Goal: Find specific page/section: Find specific page/section

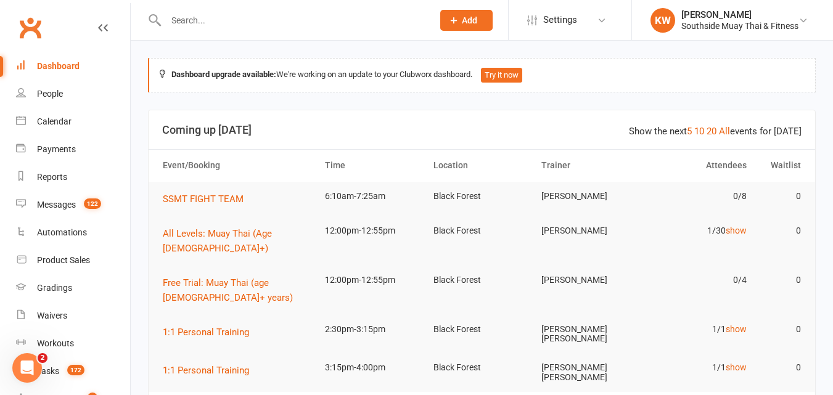
scroll to position [247, 0]
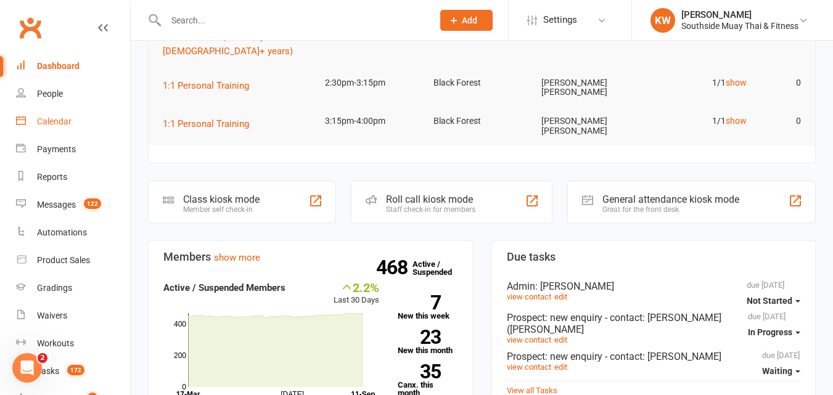
click at [56, 117] on div "Calendar" at bounding box center [54, 122] width 35 height 10
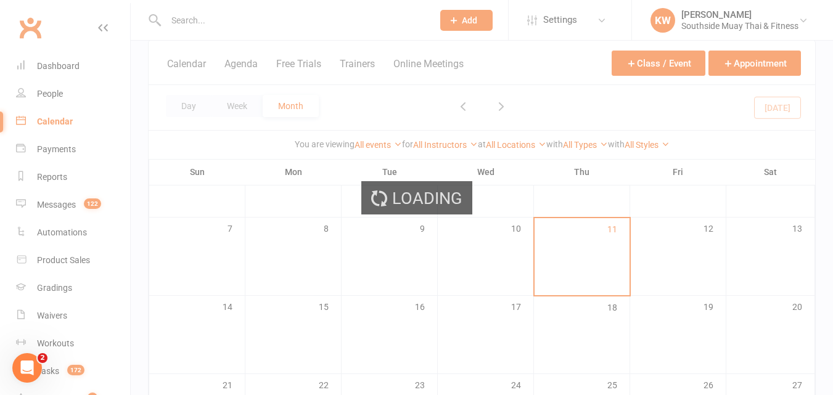
scroll to position [123, 0]
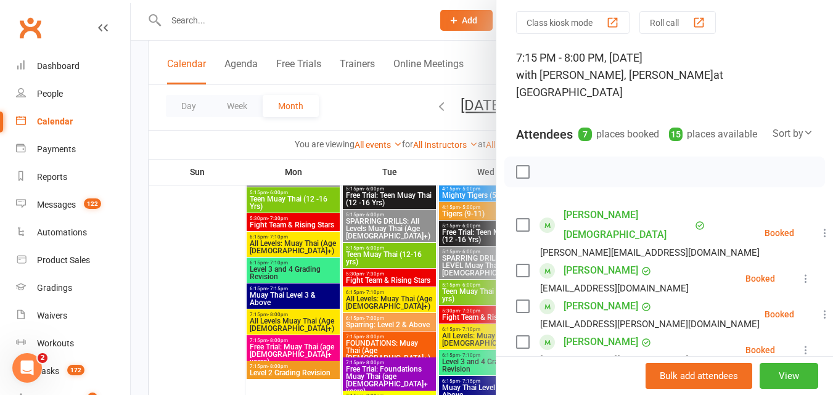
scroll to position [0, 0]
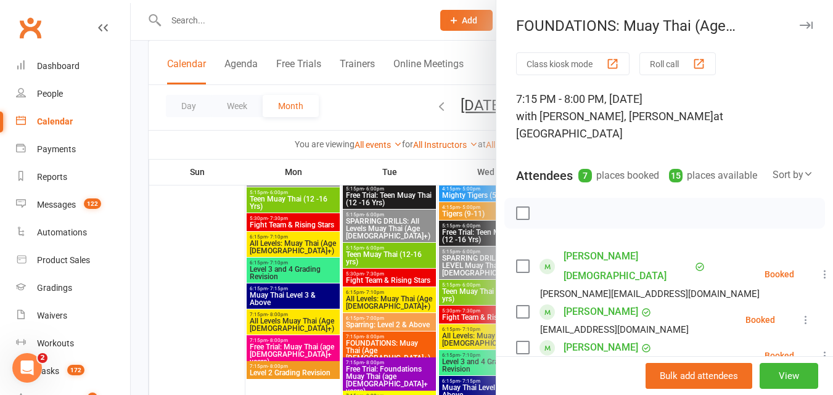
click at [798, 20] on button "button" at bounding box center [805, 25] width 15 height 15
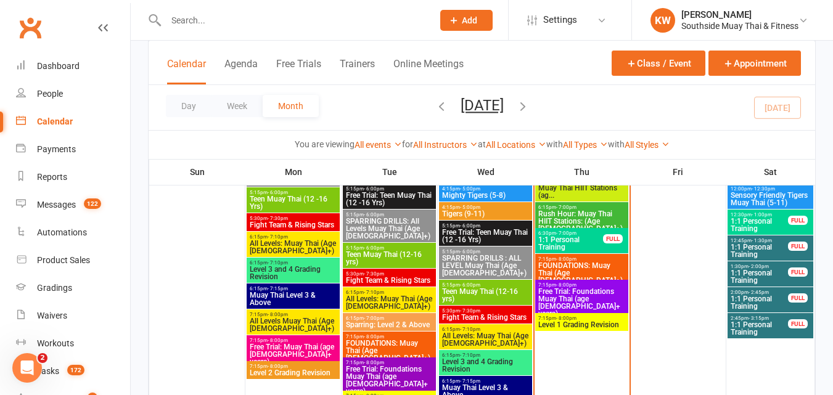
click at [200, 24] on input "text" at bounding box center [293, 20] width 262 height 17
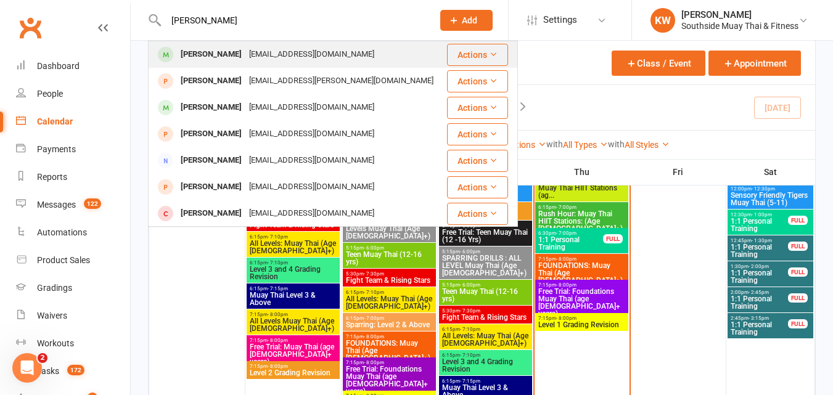
type input "[PERSON_NAME]"
click at [209, 52] on div "[PERSON_NAME]" at bounding box center [211, 55] width 68 height 18
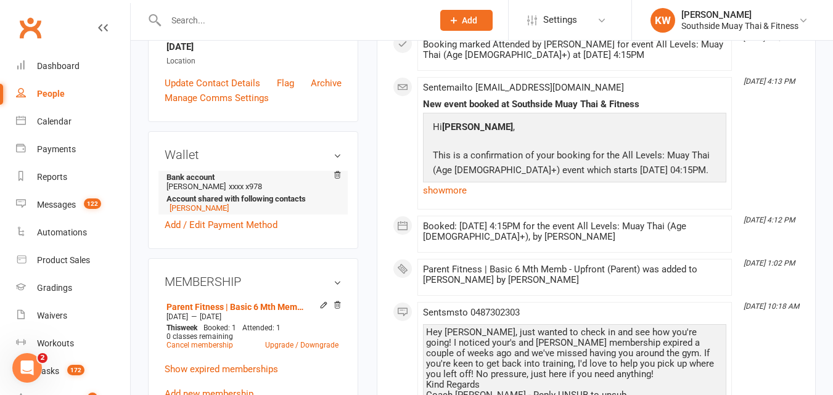
scroll to position [370, 0]
